Goal: Task Accomplishment & Management: Manage account settings

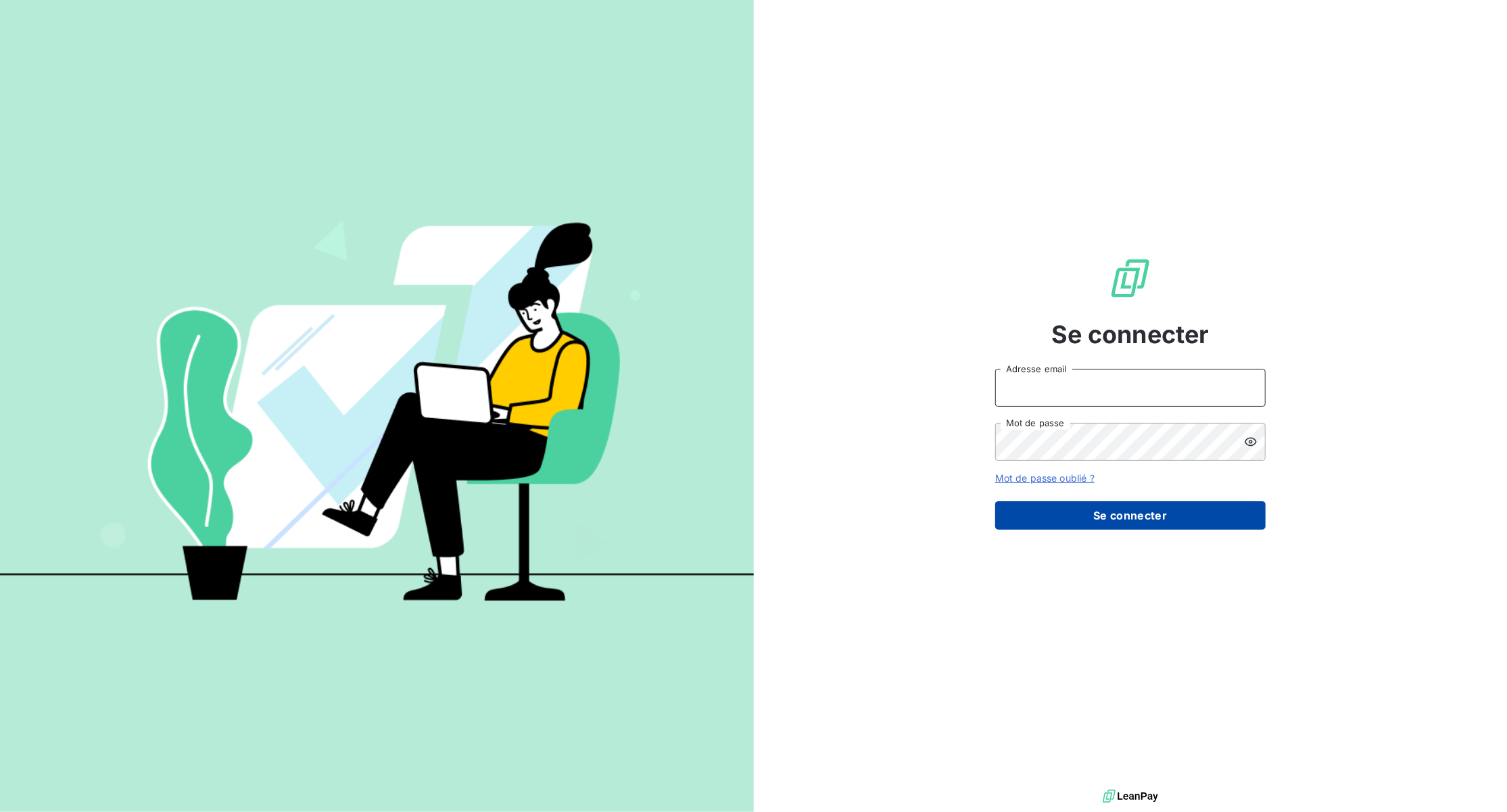
type input "[EMAIL_ADDRESS][DOMAIN_NAME]"
click at [1115, 509] on button "Se connecter" at bounding box center [1130, 516] width 270 height 28
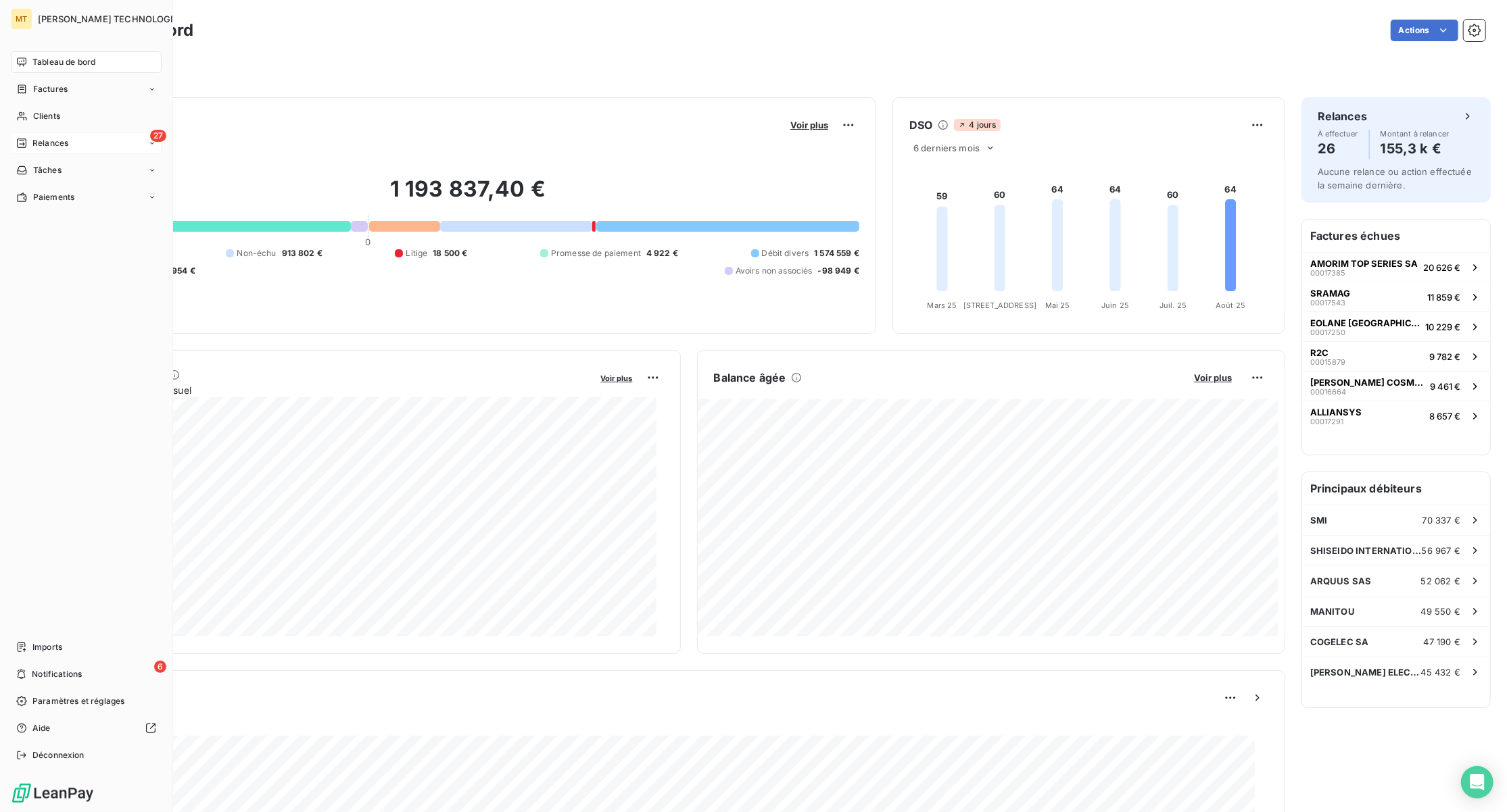
click at [90, 142] on div "27 Relances" at bounding box center [86, 143] width 151 height 21
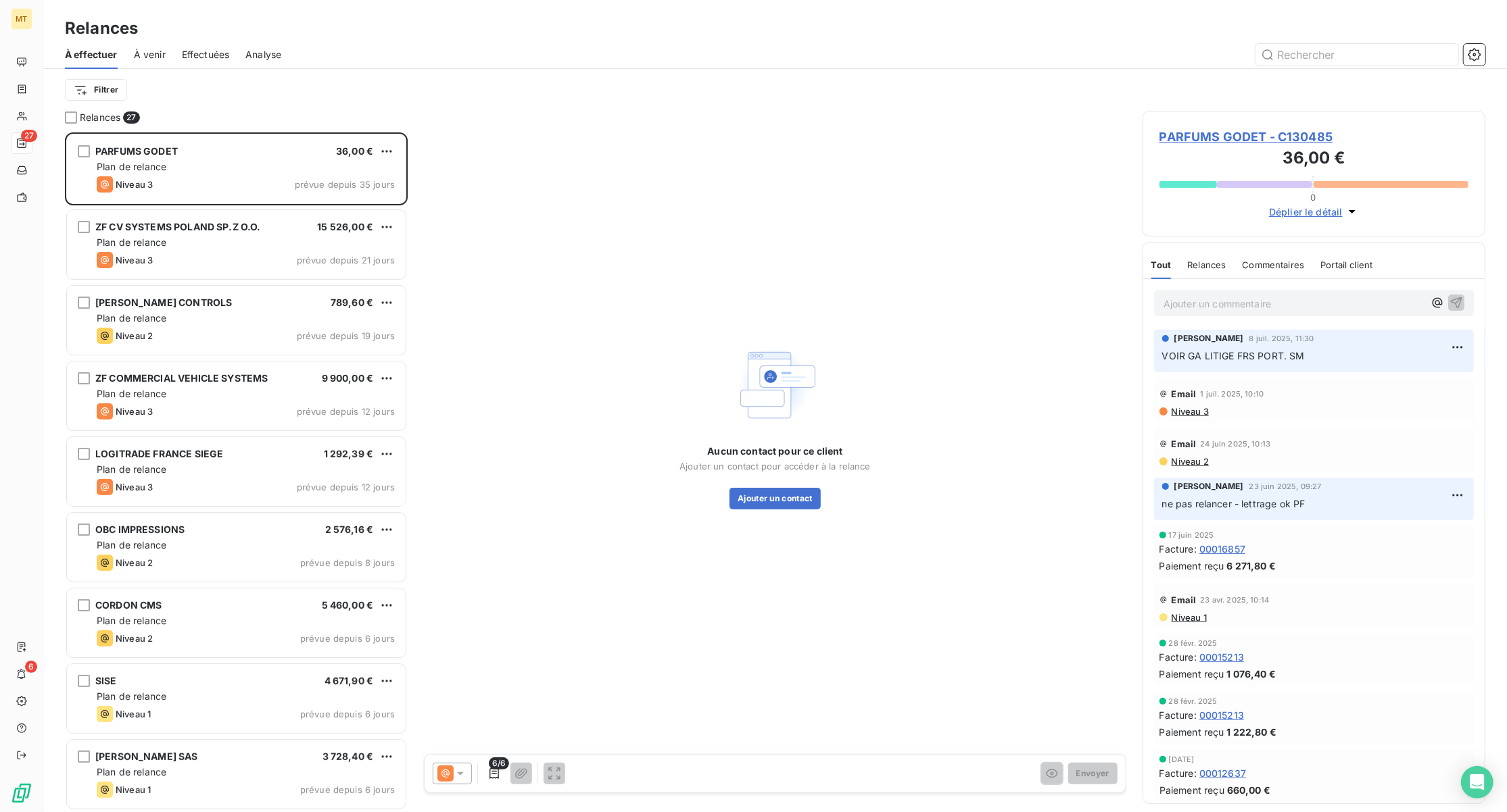
scroll to position [666, 329]
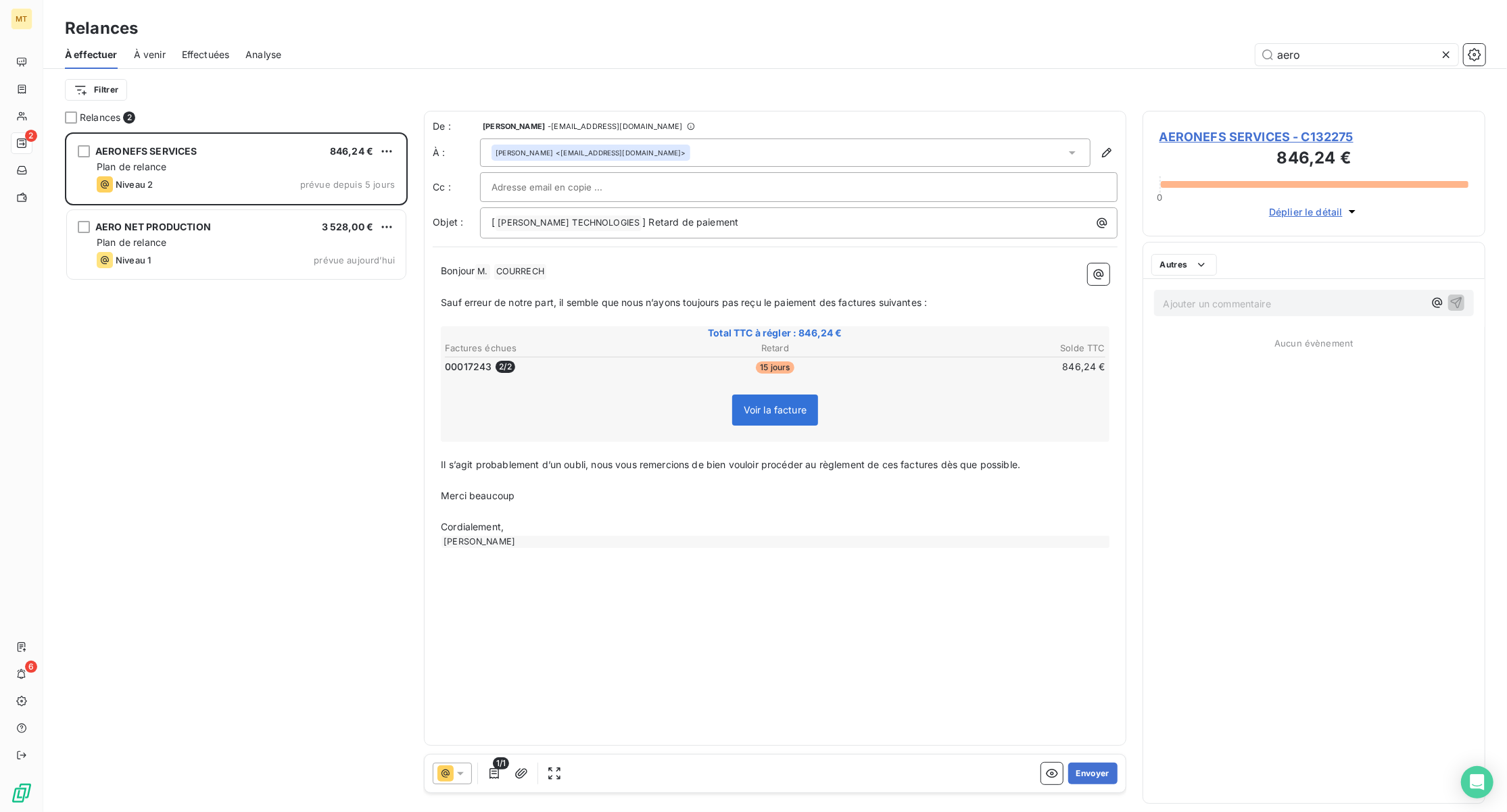
scroll to position [666, 329]
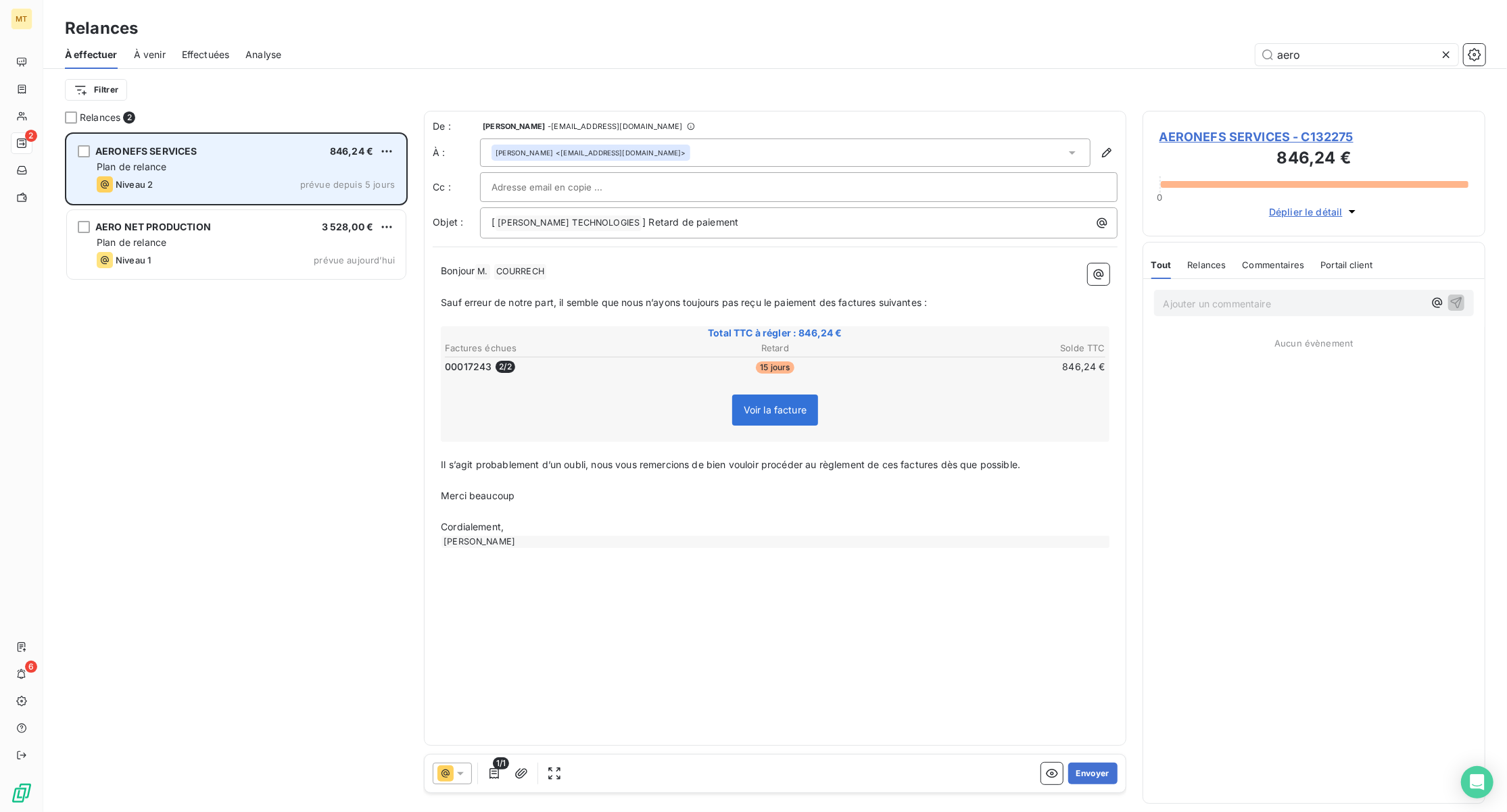
scroll to position [666, 329]
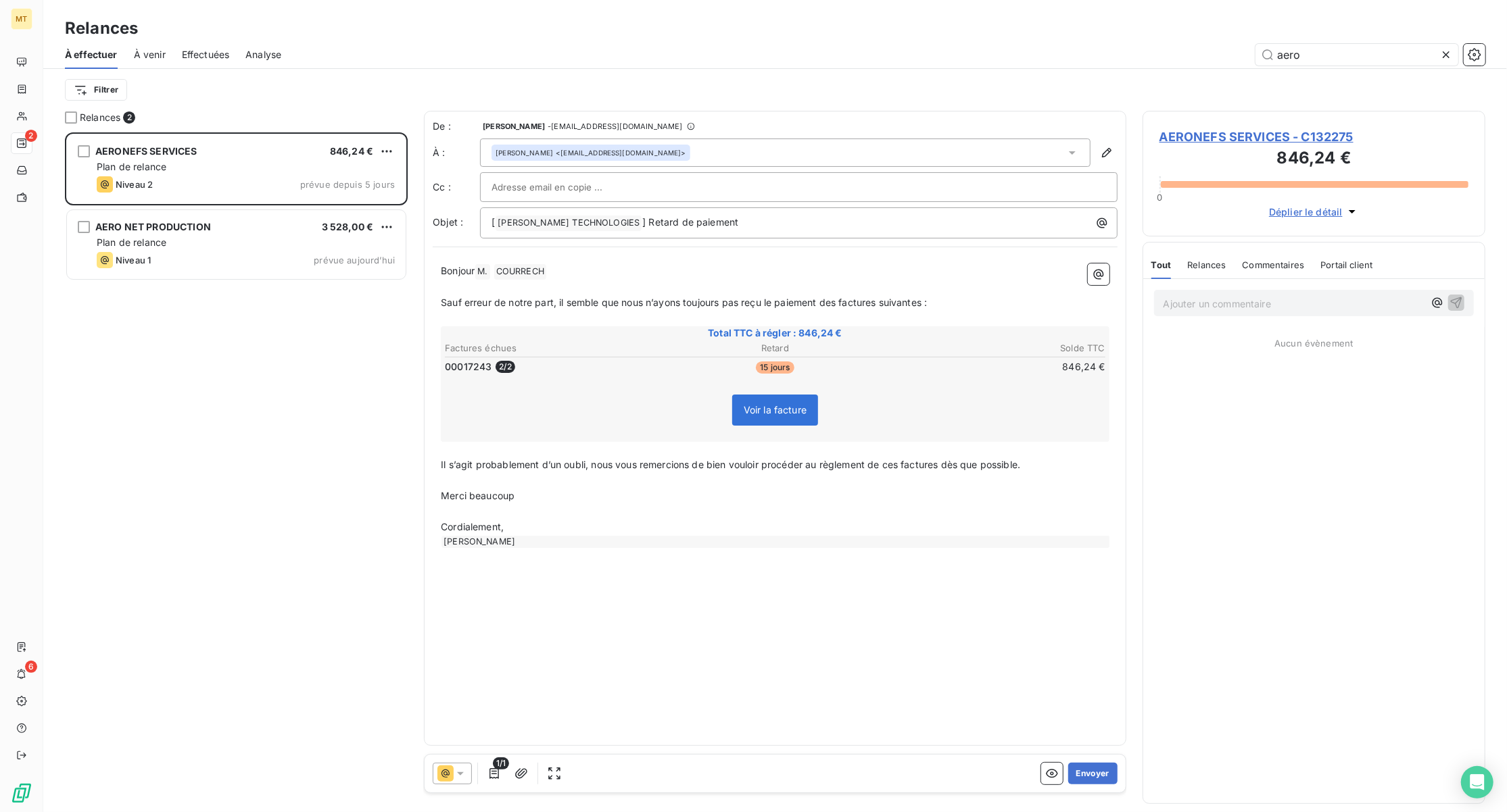
type input "aero"
drag, startPoint x: 1322, startPoint y: 65, endPoint x: 1175, endPoint y: 69, distance: 147.1
click at [1168, 65] on div "À effectuer À venir Effectuées Analyse aero" at bounding box center [775, 55] width 1464 height 28
click at [1450, 54] on icon at bounding box center [1446, 54] width 13 height 13
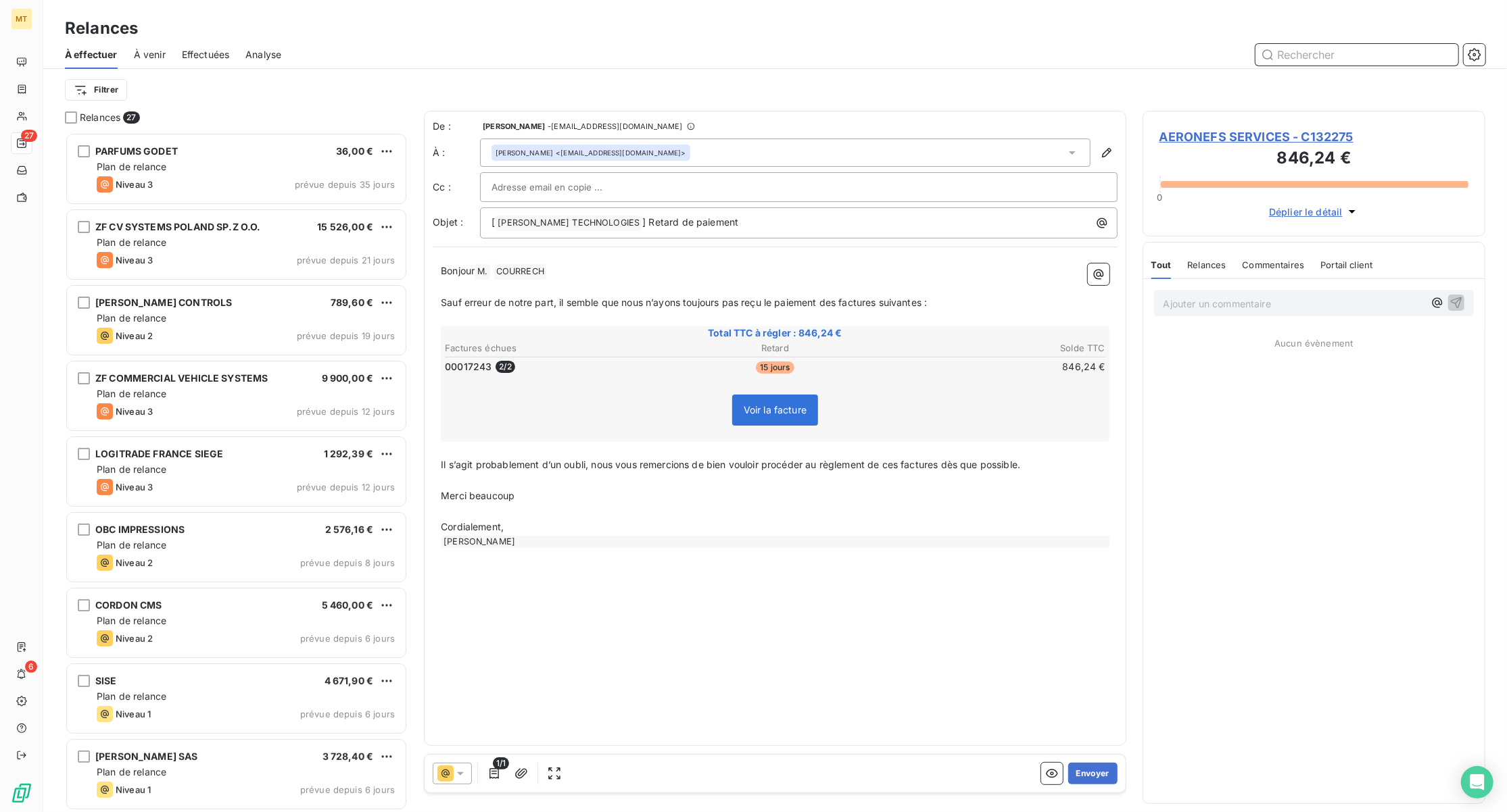
click at [1374, 57] on input "text" at bounding box center [1356, 55] width 202 height 21
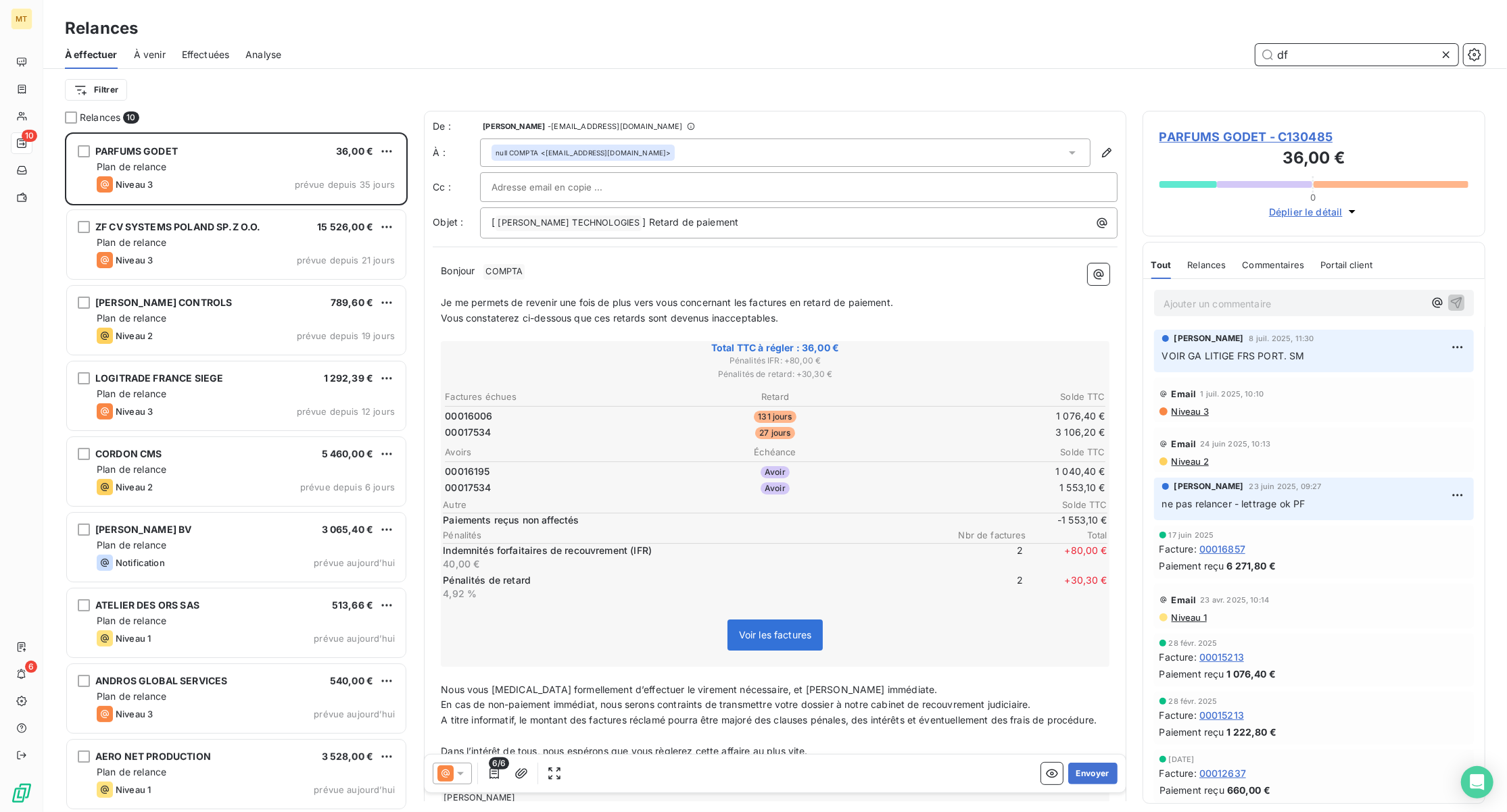
scroll to position [666, 329]
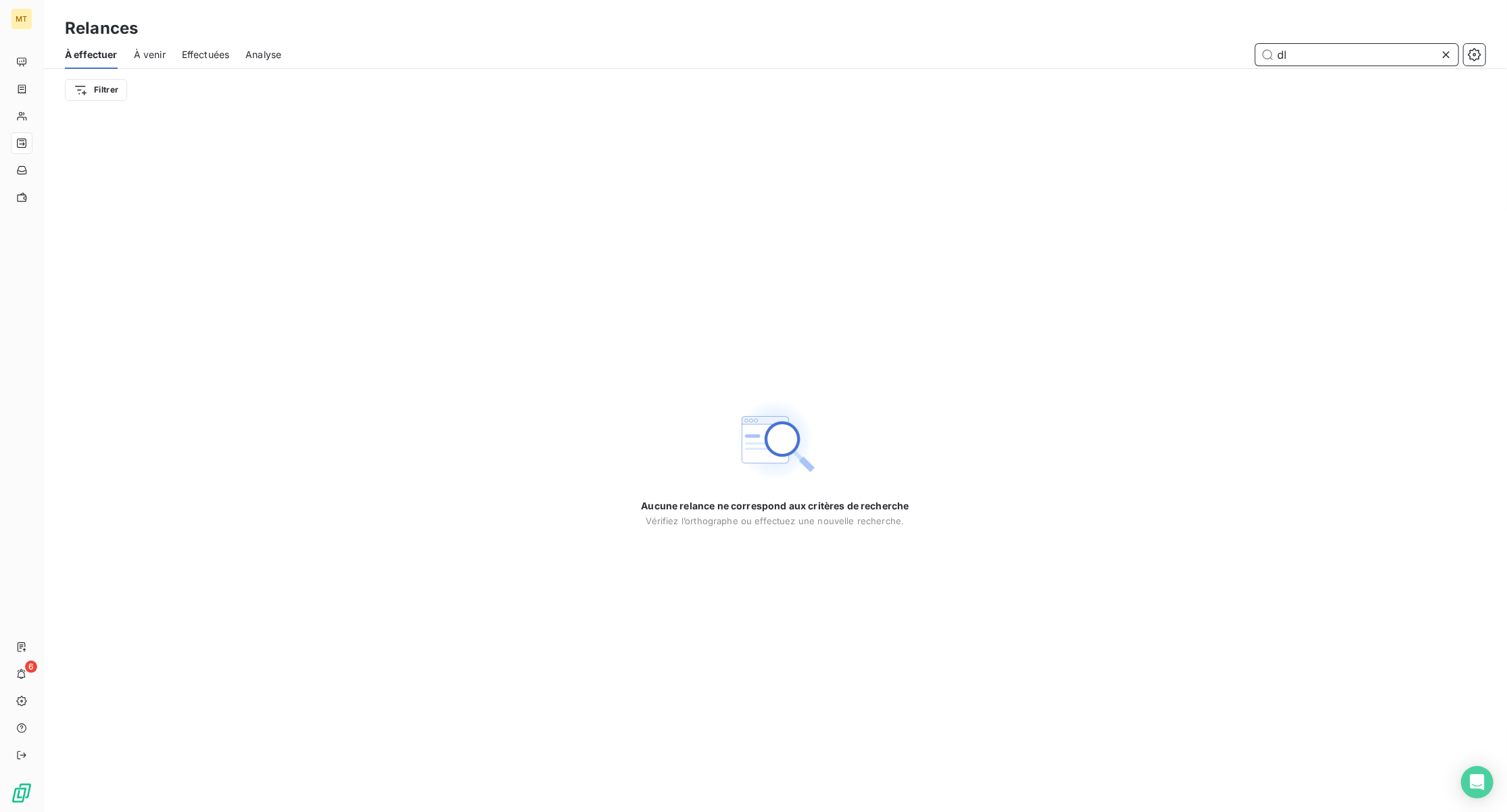
type input "d"
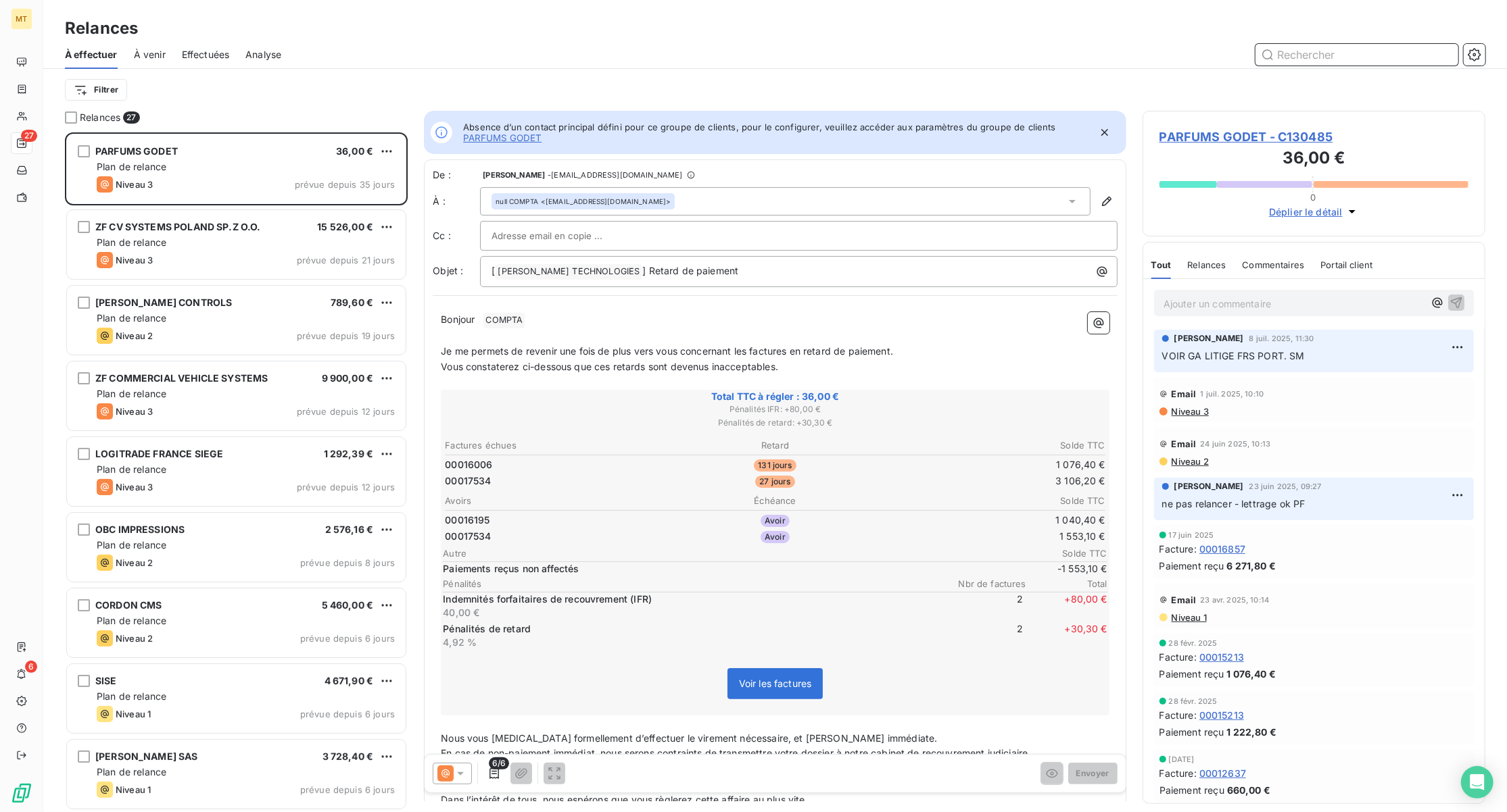
scroll to position [666, 329]
